Goal: Information Seeking & Learning: Learn about a topic

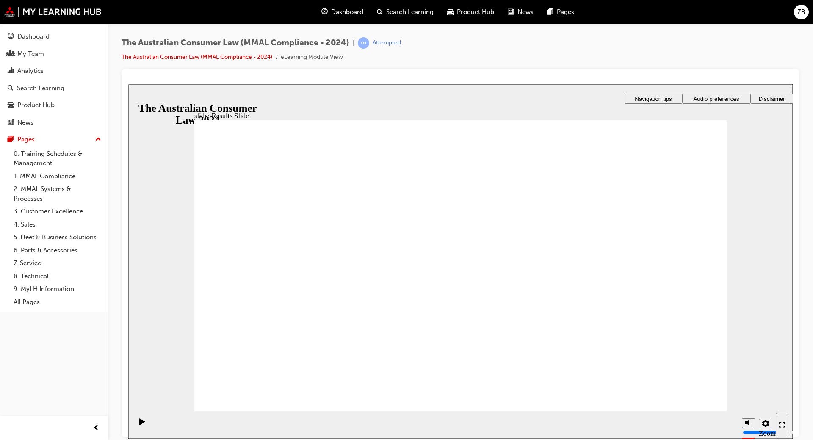
click at [690, 400] on div "Rectangle 1 Rectangle 3 What is the Australian Consumer Law (ACL) ? What it is……" at bounding box center [460, 269] width 532 height 299
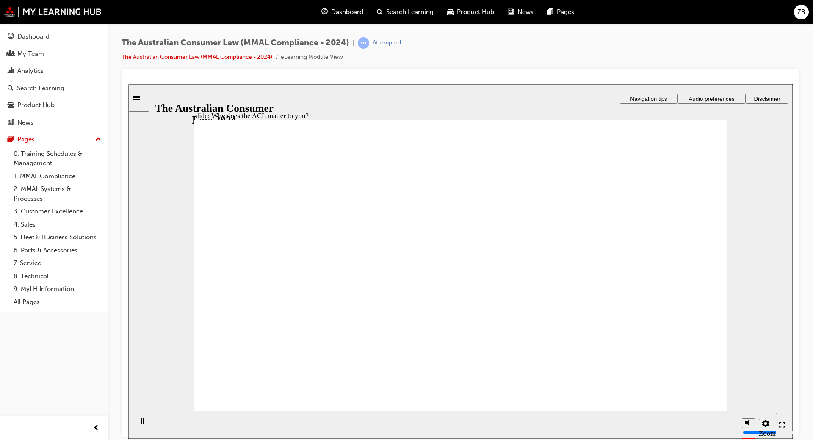
radio input "true"
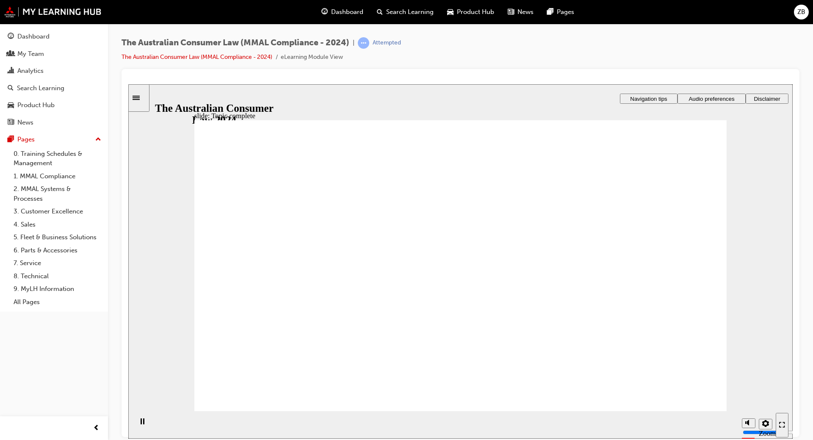
drag, startPoint x: 472, startPoint y: 220, endPoint x: 564, endPoint y: 309, distance: 128.4
drag, startPoint x: 564, startPoint y: 309, endPoint x: 363, endPoint y: 302, distance: 201.2
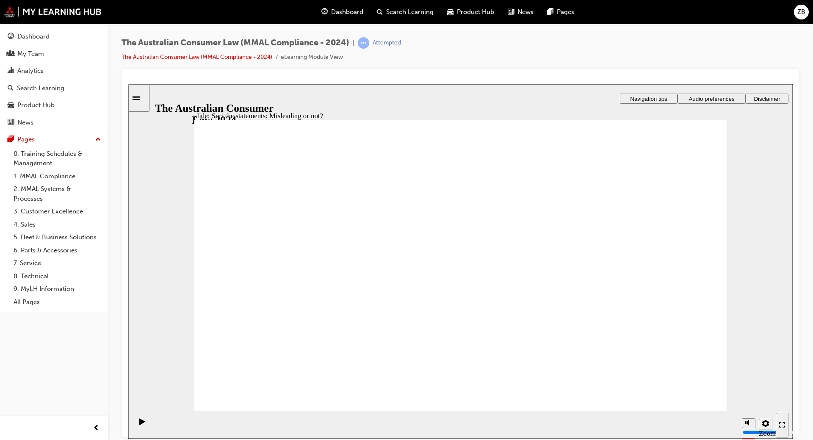
drag, startPoint x: 482, startPoint y: 227, endPoint x: 569, endPoint y: 324, distance: 130.1
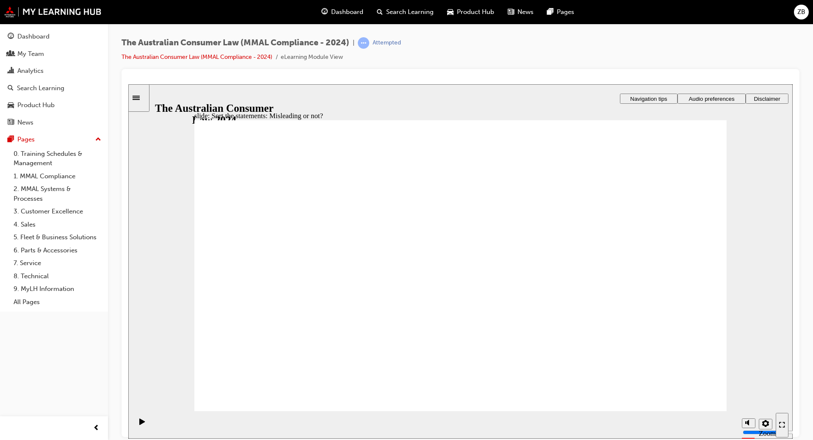
drag, startPoint x: 471, startPoint y: 240, endPoint x: 366, endPoint y: 331, distance: 138.9
drag, startPoint x: 473, startPoint y: 227, endPoint x: 367, endPoint y: 317, distance: 138.8
drag, startPoint x: 384, startPoint y: 327, endPoint x: 594, endPoint y: 322, distance: 210.5
drag, startPoint x: 491, startPoint y: 222, endPoint x: 389, endPoint y: 313, distance: 137.0
drag, startPoint x: 456, startPoint y: 211, endPoint x: 551, endPoint y: 299, distance: 129.7
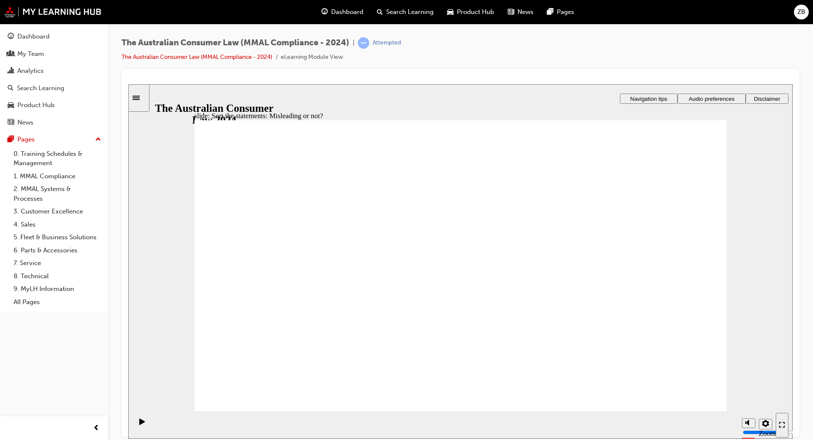
drag, startPoint x: 544, startPoint y: 300, endPoint x: 355, endPoint y: 295, distance: 189.7
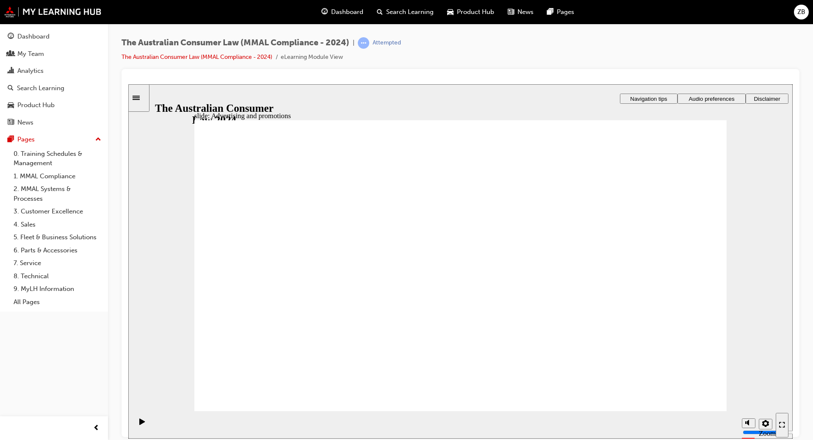
drag, startPoint x: 293, startPoint y: 334, endPoint x: 353, endPoint y: 315, distance: 62.8
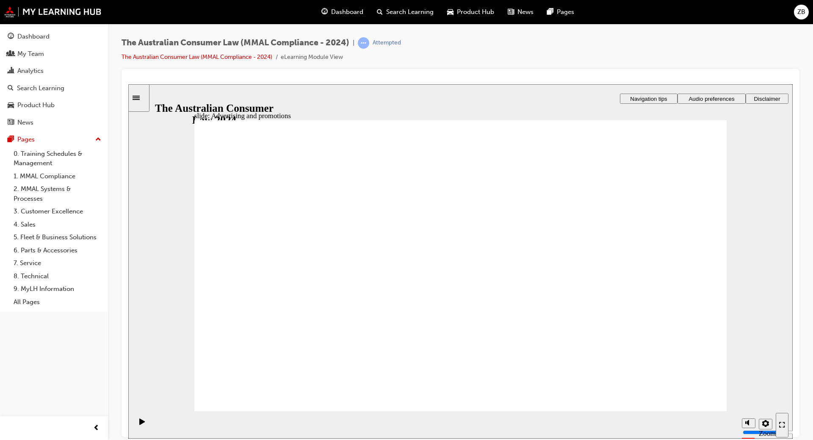
drag, startPoint x: 634, startPoint y: 205, endPoint x: 583, endPoint y: 264, distance: 77.7
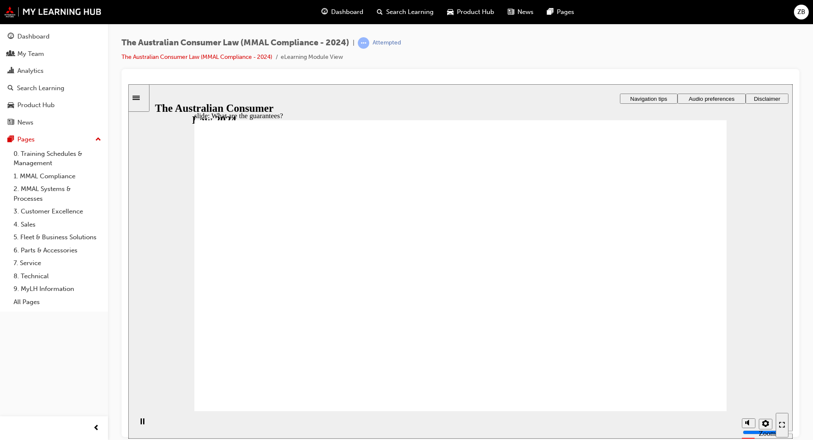
drag, startPoint x: 651, startPoint y: 186, endPoint x: 647, endPoint y: 205, distance: 19.4
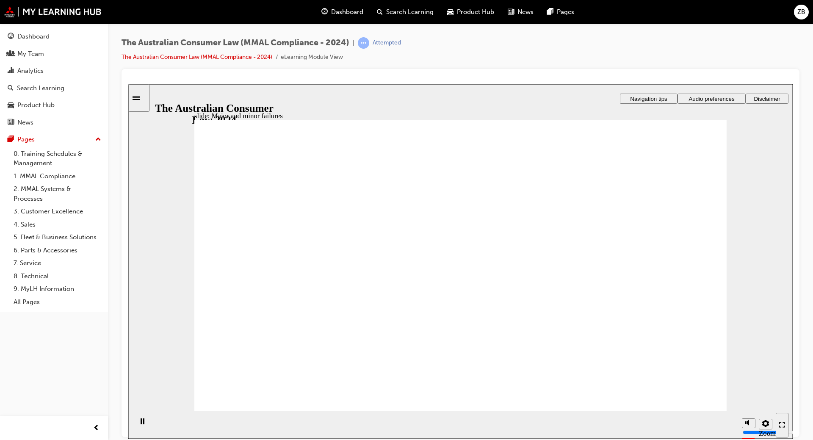
drag, startPoint x: 462, startPoint y: 209, endPoint x: 625, endPoint y: 331, distance: 203.8
drag, startPoint x: 470, startPoint y: 240, endPoint x: 320, endPoint y: 340, distance: 180.3
drag, startPoint x: 462, startPoint y: 235, endPoint x: 641, endPoint y: 350, distance: 212.8
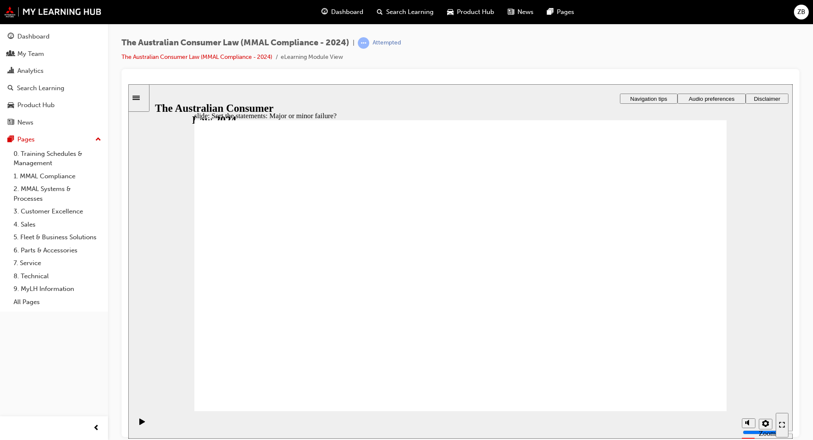
drag, startPoint x: 471, startPoint y: 223, endPoint x: 638, endPoint y: 320, distance: 193.7
drag, startPoint x: 638, startPoint y: 320, endPoint x: 330, endPoint y: 325, distance: 308.6
drag, startPoint x: 458, startPoint y: 207, endPoint x: 313, endPoint y: 307, distance: 175.6
drag, startPoint x: 454, startPoint y: 240, endPoint x: 621, endPoint y: 334, distance: 192.6
drag, startPoint x: 642, startPoint y: 329, endPoint x: 333, endPoint y: 335, distance: 309.1
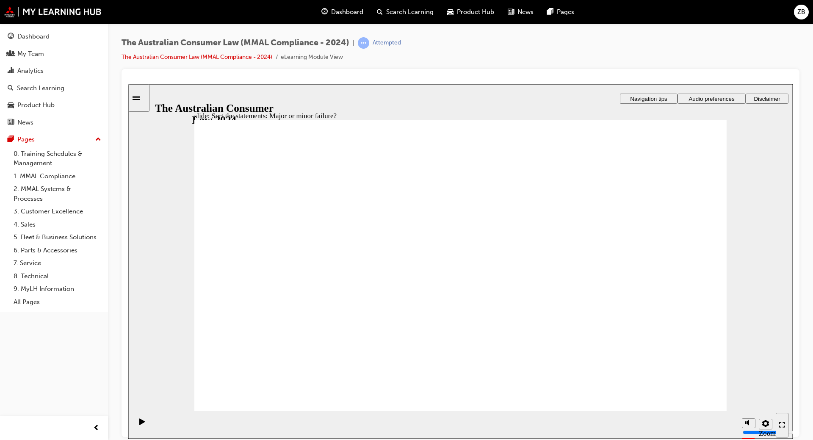
drag, startPoint x: 450, startPoint y: 241, endPoint x: 314, endPoint y: 338, distance: 167.3
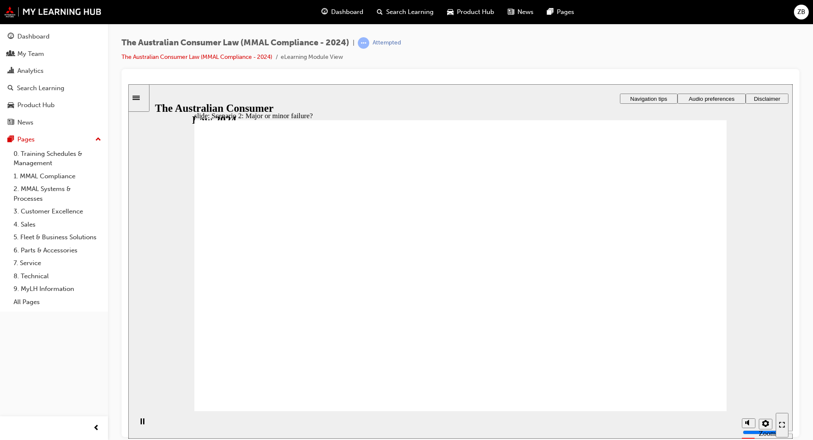
drag, startPoint x: 725, startPoint y: 407, endPoint x: 713, endPoint y: 401, distance: 13.3
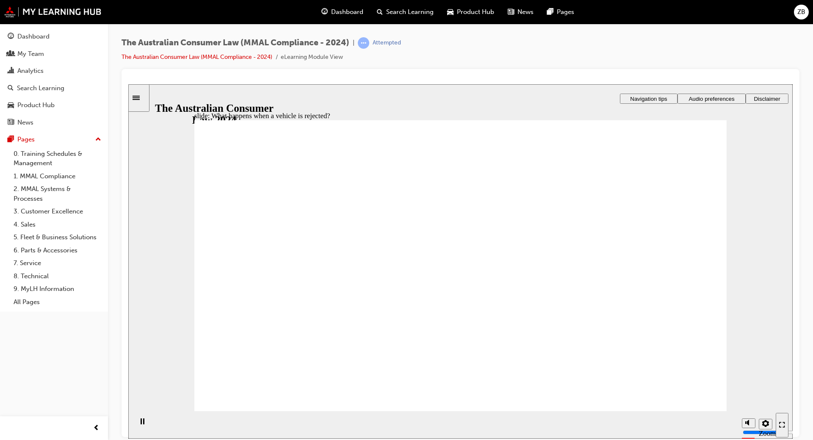
drag, startPoint x: 503, startPoint y: 331, endPoint x: 447, endPoint y: 399, distance: 88.4
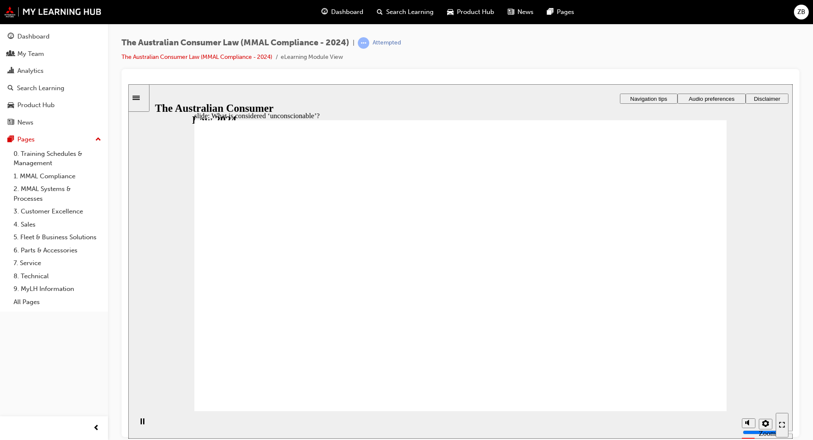
drag, startPoint x: 523, startPoint y: 205, endPoint x: 554, endPoint y: 208, distance: 31.4
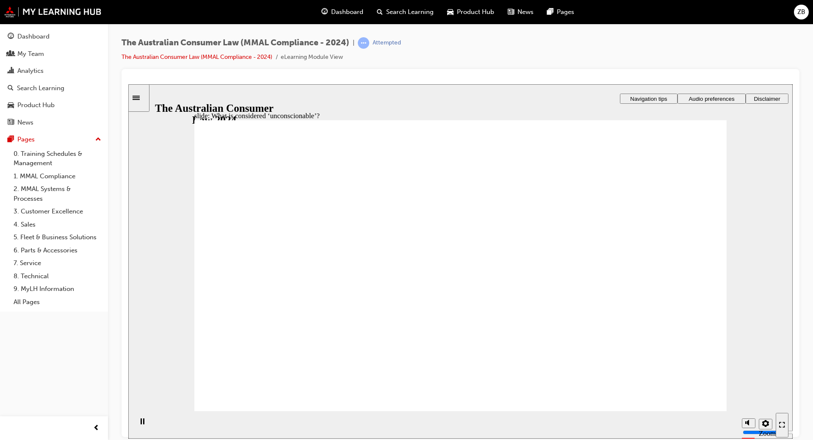
drag, startPoint x: 341, startPoint y: 355, endPoint x: 355, endPoint y: 356, distance: 14.0
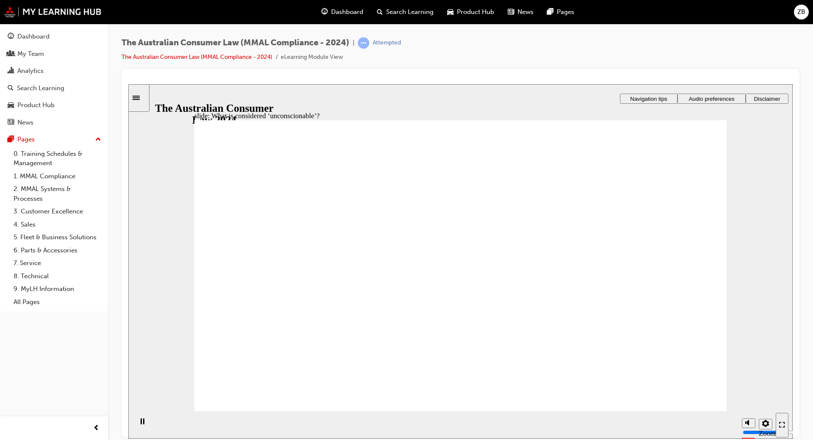
drag, startPoint x: 493, startPoint y: 233, endPoint x: 589, endPoint y: 313, distance: 125.3
drag, startPoint x: 679, startPoint y: 314, endPoint x: 685, endPoint y: 315, distance: 6.2
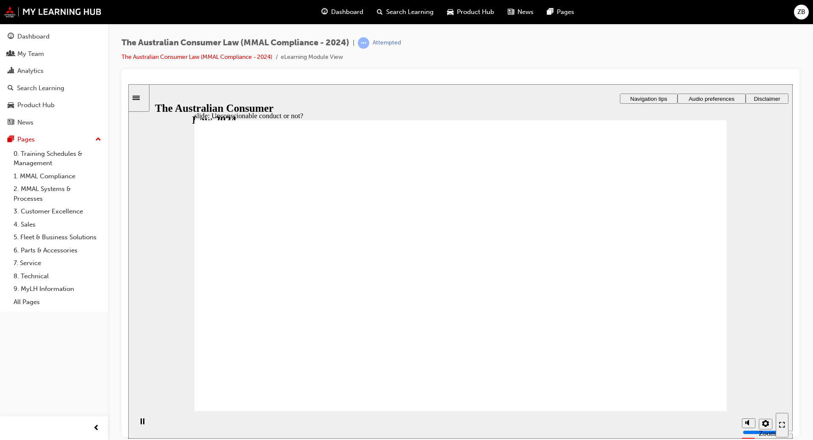
drag, startPoint x: 603, startPoint y: 313, endPoint x: 235, endPoint y: 304, distance: 368.0
drag, startPoint x: 315, startPoint y: 293, endPoint x: 276, endPoint y: 325, distance: 50.8
drag, startPoint x: 563, startPoint y: 288, endPoint x: 737, endPoint y: 268, distance: 175.2
drag, startPoint x: 407, startPoint y: 234, endPoint x: 419, endPoint y: 225, distance: 14.5
drag, startPoint x: 475, startPoint y: 229, endPoint x: 308, endPoint y: 309, distance: 185.0
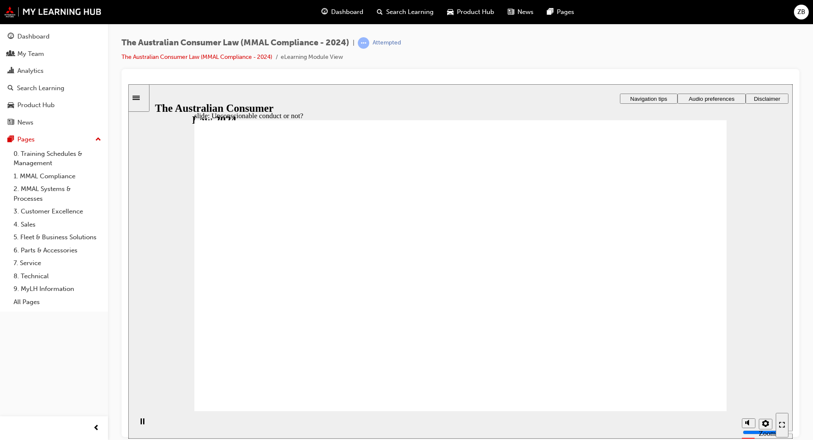
drag, startPoint x: 464, startPoint y: 216, endPoint x: 293, endPoint y: 285, distance: 185.0
drag, startPoint x: 460, startPoint y: 214, endPoint x: 305, endPoint y: 302, distance: 177.6
drag, startPoint x: 458, startPoint y: 221, endPoint x: 627, endPoint y: 311, distance: 191.3
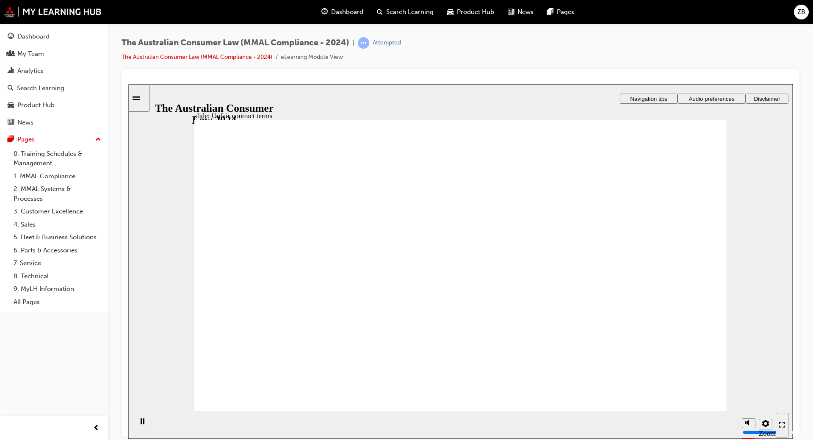
drag, startPoint x: 364, startPoint y: 233, endPoint x: 508, endPoint y: 346, distance: 183.0
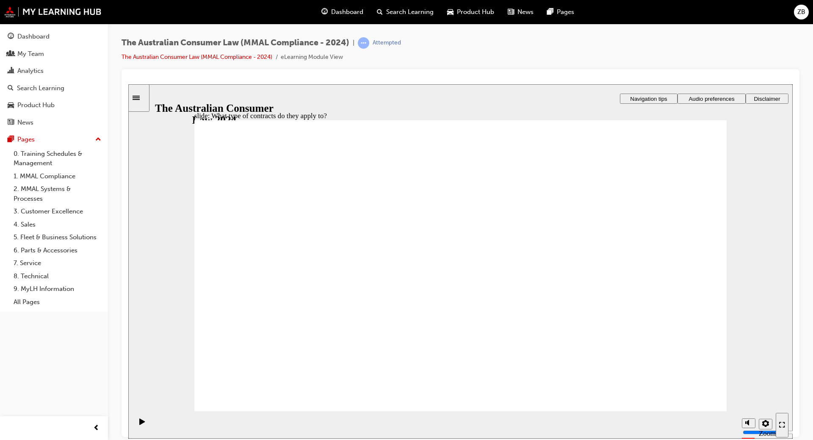
drag, startPoint x: 305, startPoint y: 219, endPoint x: 333, endPoint y: 229, distance: 30.1
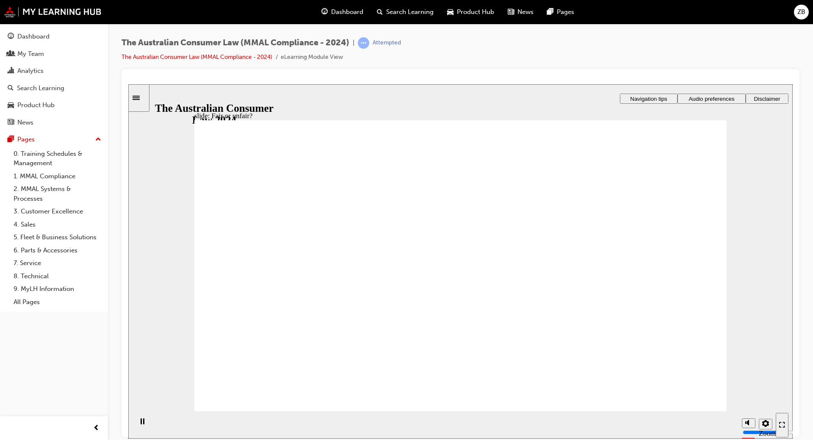
drag, startPoint x: 455, startPoint y: 221, endPoint x: 629, endPoint y: 290, distance: 187.3
drag, startPoint x: 383, startPoint y: 274, endPoint x: 294, endPoint y: 301, distance: 93.2
drag, startPoint x: 446, startPoint y: 223, endPoint x: 614, endPoint y: 294, distance: 182.3
drag, startPoint x: 425, startPoint y: 212, endPoint x: 641, endPoint y: 301, distance: 233.6
drag, startPoint x: 455, startPoint y: 217, endPoint x: 605, endPoint y: 310, distance: 176.2
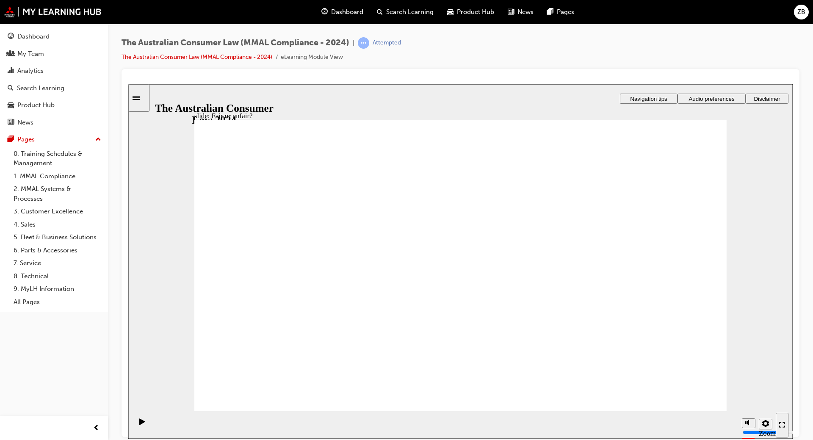
drag, startPoint x: 442, startPoint y: 210, endPoint x: 263, endPoint y: 298, distance: 200.1
drag, startPoint x: 442, startPoint y: 242, endPoint x: 304, endPoint y: 313, distance: 154.9
drag, startPoint x: 339, startPoint y: 314, endPoint x: 652, endPoint y: 301, distance: 313.5
drag, startPoint x: 450, startPoint y: 229, endPoint x: 500, endPoint y: 343, distance: 124.9
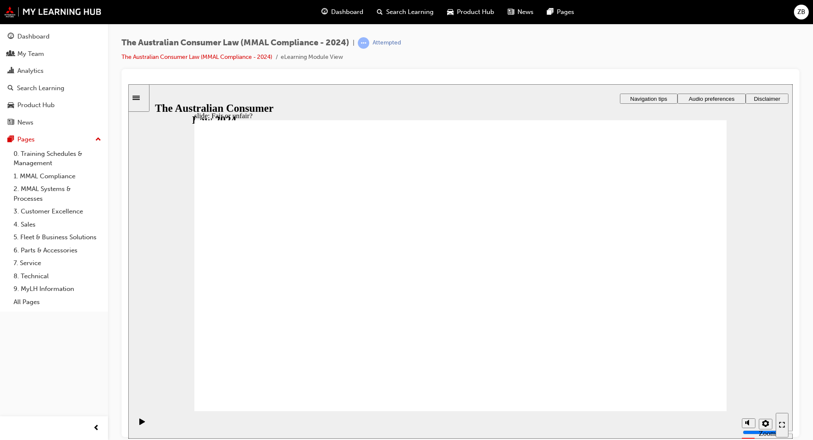
drag, startPoint x: 251, startPoint y: 304, endPoint x: 265, endPoint y: 301, distance: 14.2
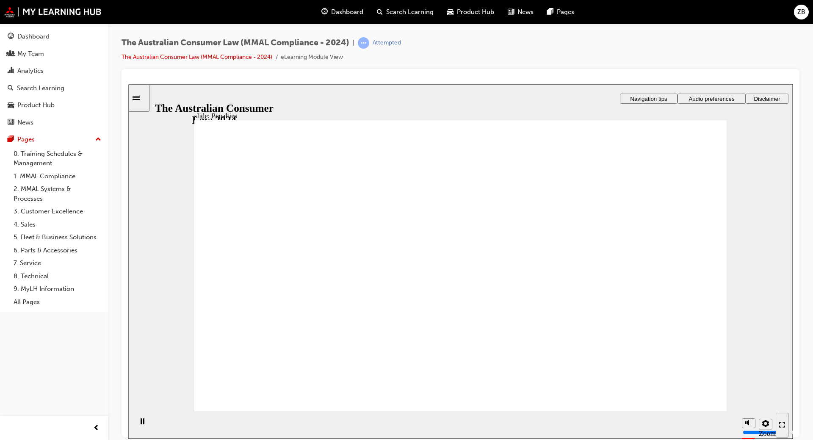
drag, startPoint x: 602, startPoint y: 305, endPoint x: 588, endPoint y: 306, distance: 14.5
drag, startPoint x: 637, startPoint y: 181, endPoint x: 638, endPoint y: 185, distance: 4.4
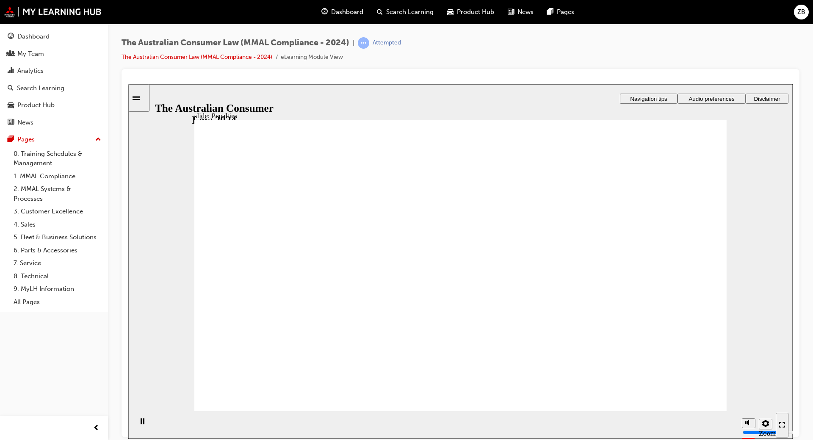
drag, startPoint x: 504, startPoint y: 310, endPoint x: 508, endPoint y: 301, distance: 9.5
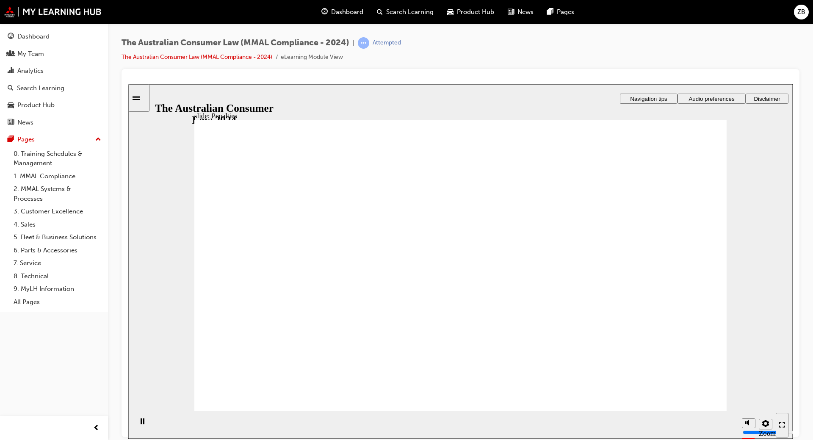
drag, startPoint x: 674, startPoint y: 171, endPoint x: 660, endPoint y: 183, distance: 18.6
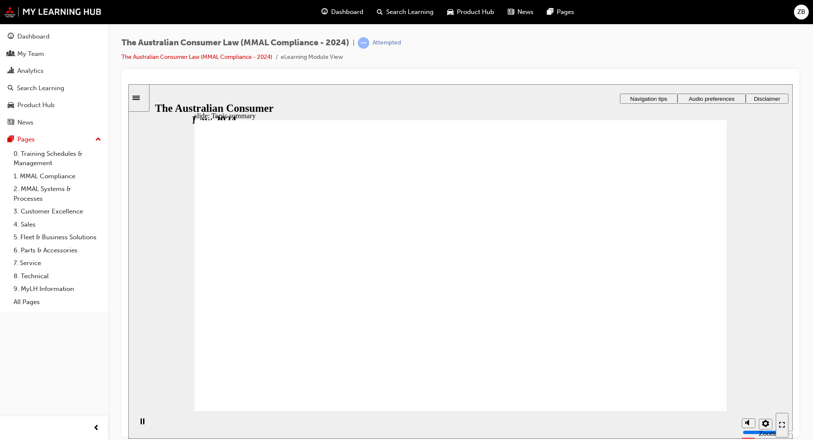
drag, startPoint x: 680, startPoint y: 395, endPoint x: 635, endPoint y: 383, distance: 47.0
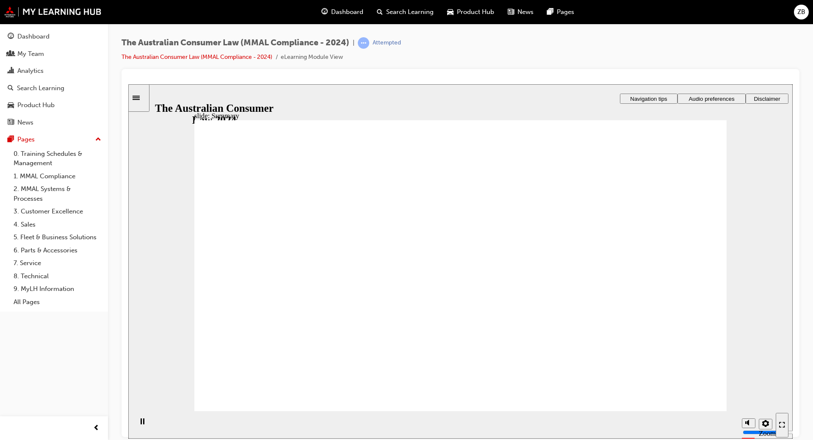
drag, startPoint x: 236, startPoint y: 253, endPoint x: 339, endPoint y: 284, distance: 107.9
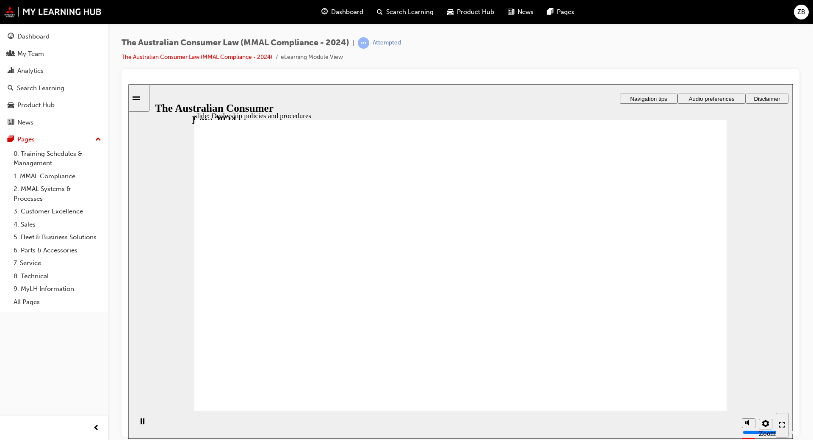
radio input "true"
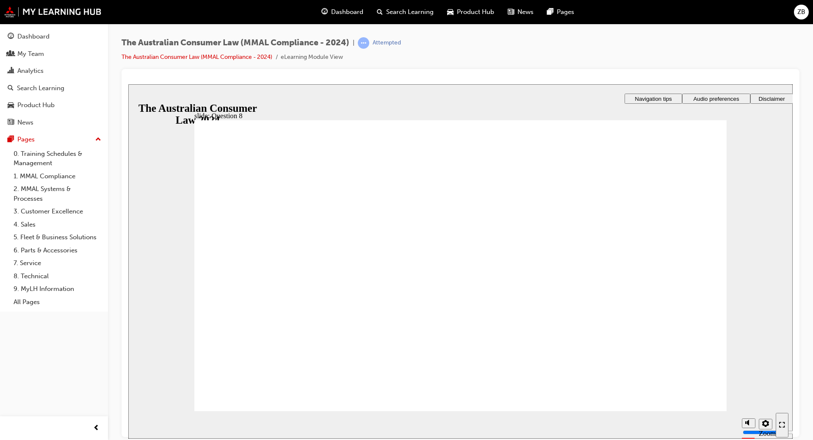
checkbox input "true"
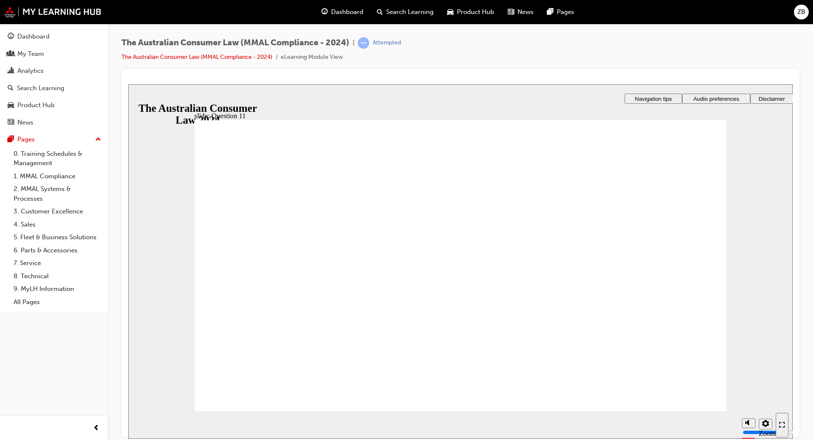
radio input "true"
radio input "false"
radio input "true"
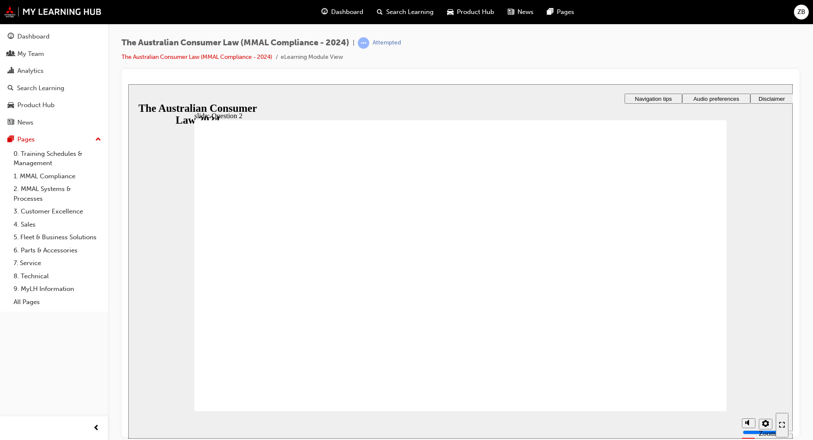
radio input "true"
checkbox input "true"
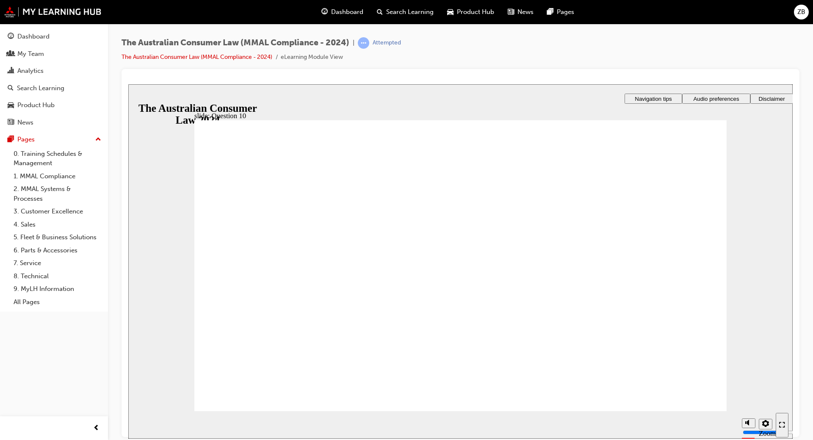
checkbox input "true"
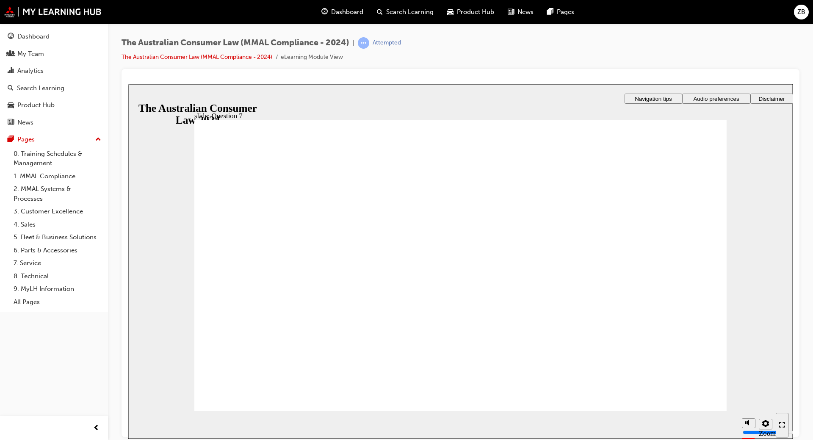
checkbox input "true"
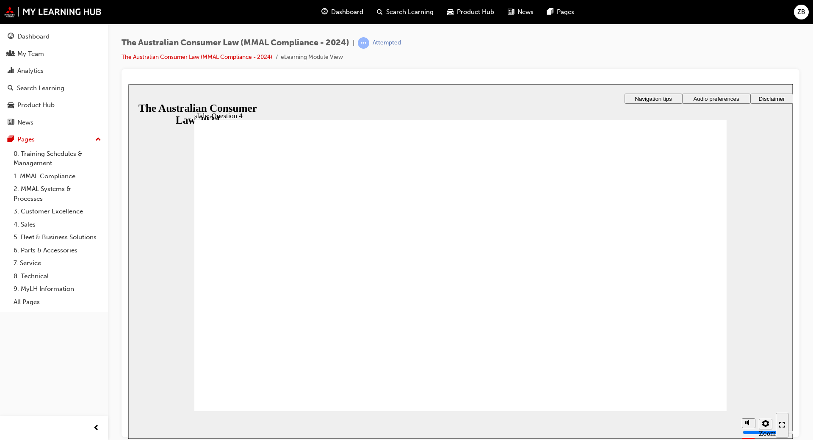
checkbox input "true"
checkbox input "false"
checkbox input "true"
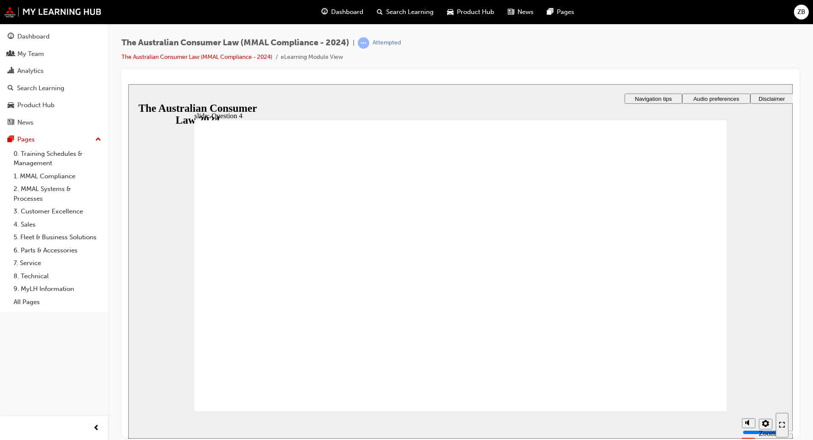
checkbox input "true"
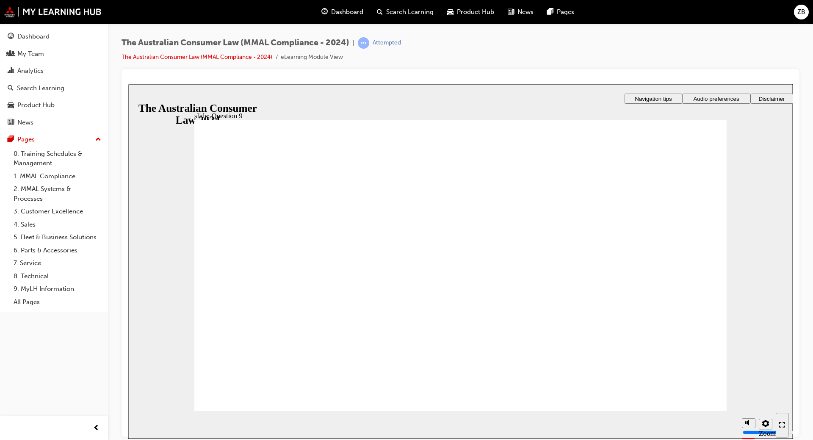
radio input "true"
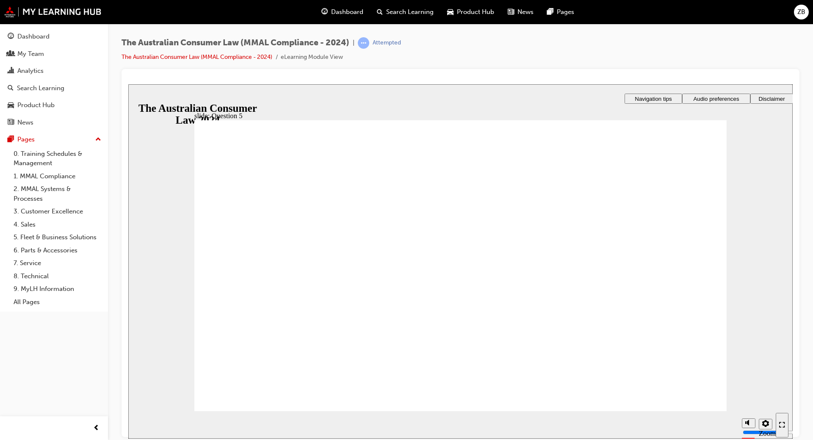
radio input "true"
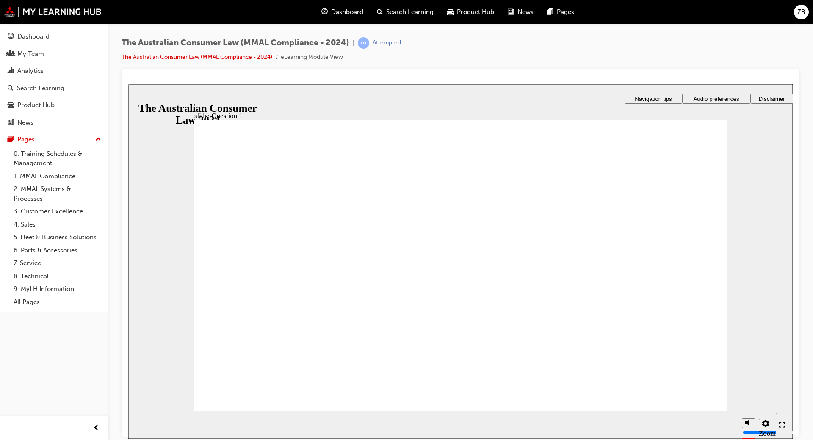
click at [31, 38] on div "Dashboard" at bounding box center [33, 37] width 32 height 10
